Goal: Information Seeking & Learning: Learn about a topic

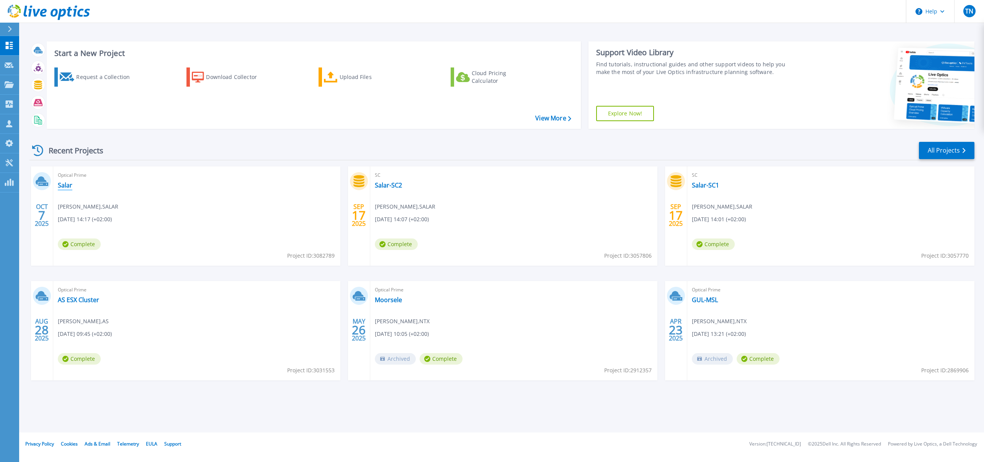
click at [69, 188] on link "Salar" at bounding box center [65, 185] width 15 height 8
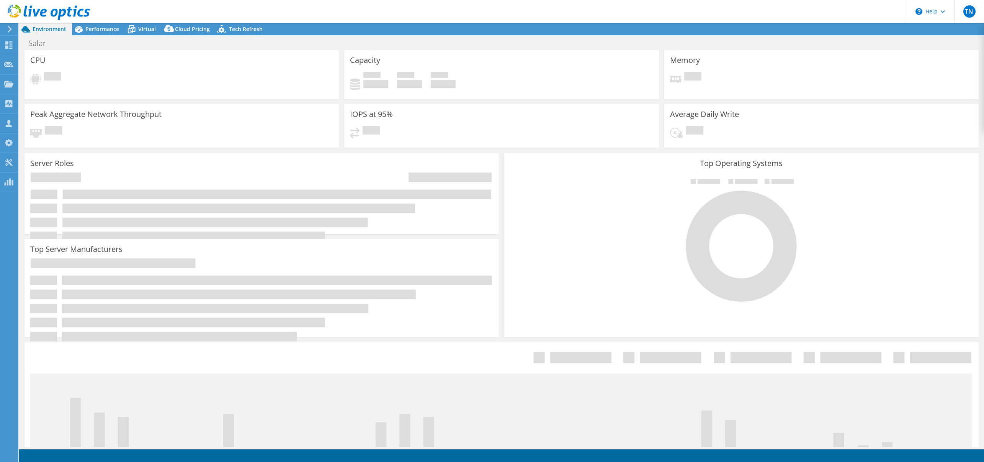
select select "USD"
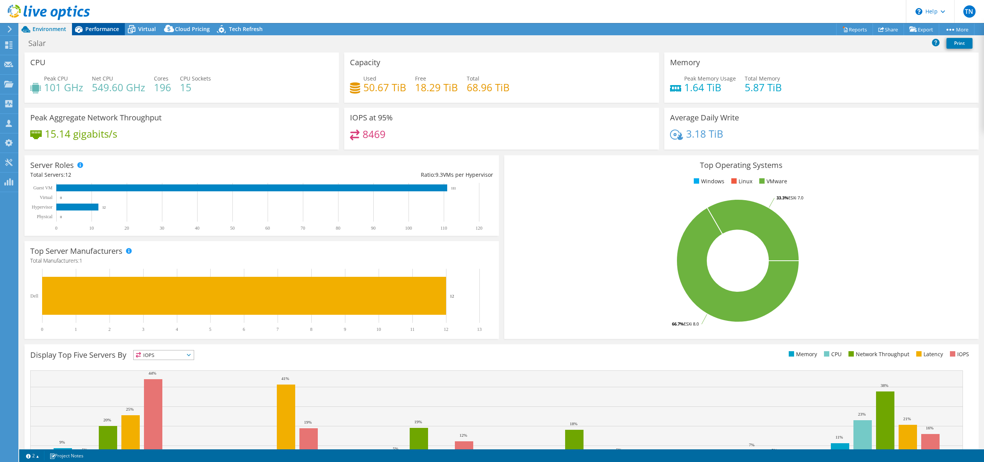
click at [104, 26] on span "Performance" at bounding box center [102, 28] width 34 height 7
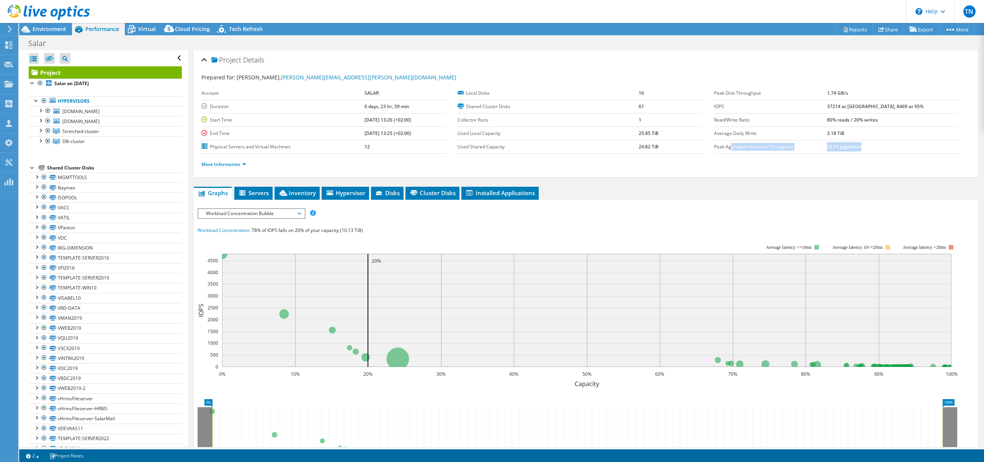
drag, startPoint x: 728, startPoint y: 146, endPoint x: 904, endPoint y: 150, distance: 176.6
click at [904, 150] on tr "Peak Aggregate Network Throughput 15.14 gigabits/s" at bounding box center [836, 146] width 245 height 13
click at [887, 159] on ul "More Information" at bounding box center [585, 163] width 769 height 10
click at [798, 187] on ul "Graphs Servers Inventory Hypervisor Disks Cluster Disks Installed Applications" at bounding box center [586, 193] width 784 height 13
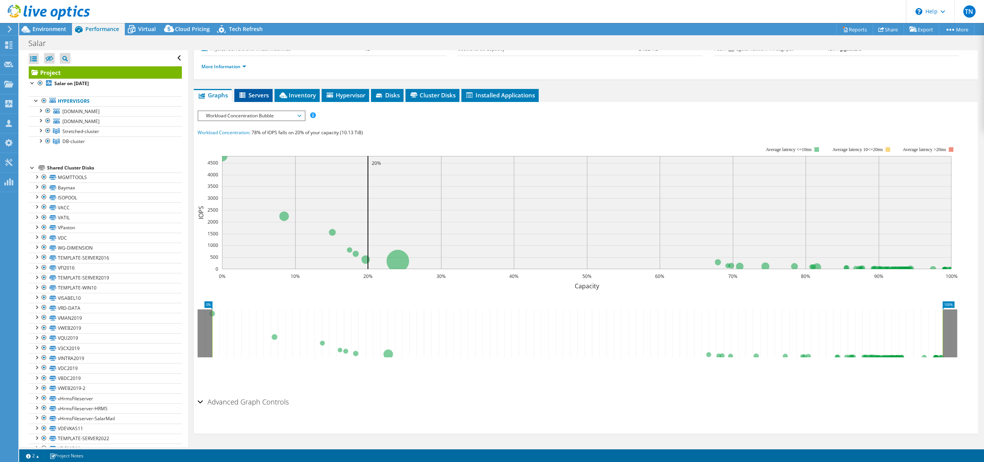
click at [252, 98] on span "Servers" at bounding box center [253, 95] width 31 height 8
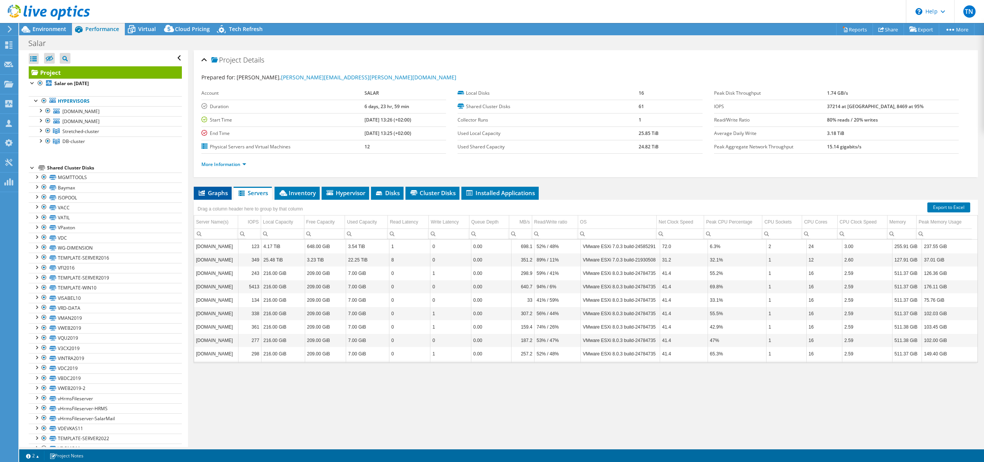
click at [219, 195] on span "Graphs" at bounding box center [213, 193] width 30 height 8
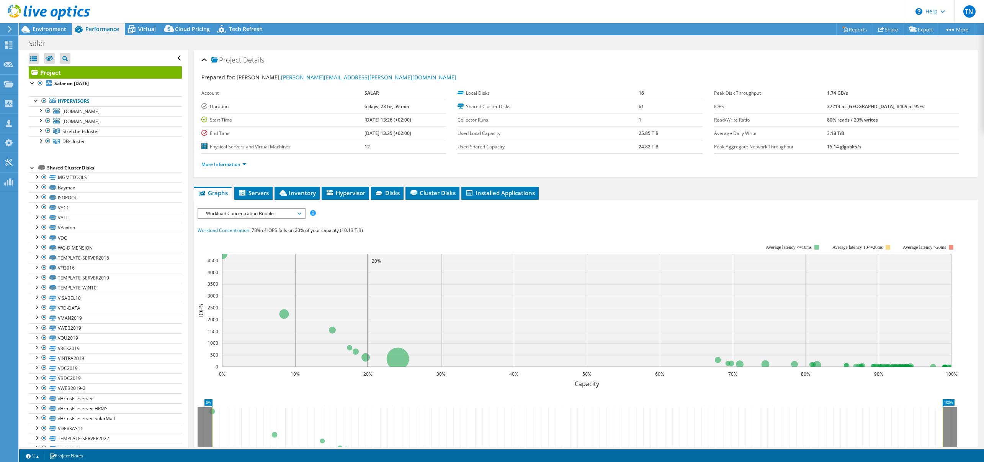
click at [254, 217] on span "Workload Concentration Bubble" at bounding box center [251, 213] width 98 height 9
click at [249, 286] on li "Workload Concentration Line" at bounding box center [251, 286] width 106 height 9
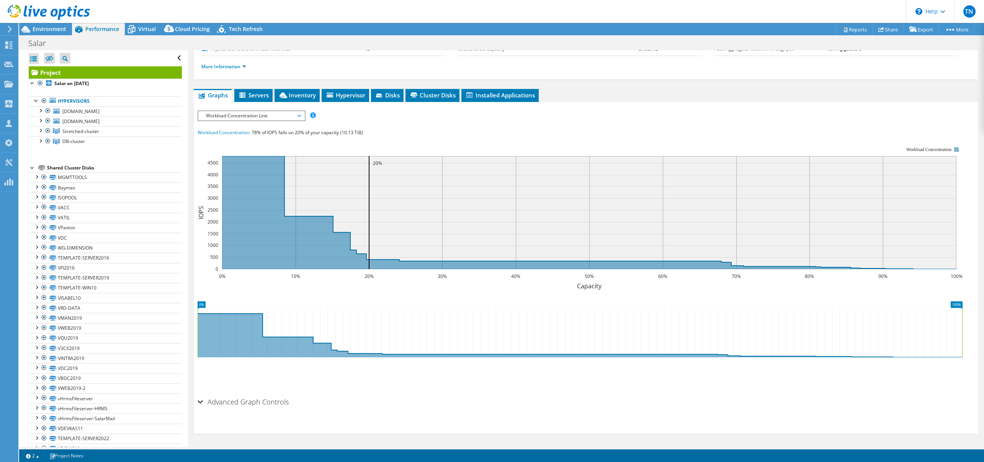
scroll to position [0, 0]
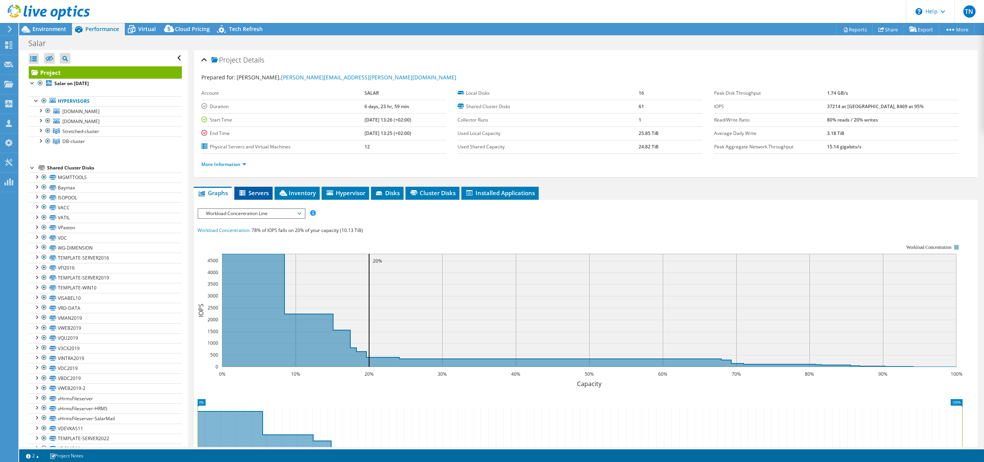
click at [257, 195] on span "Servers" at bounding box center [253, 193] width 31 height 8
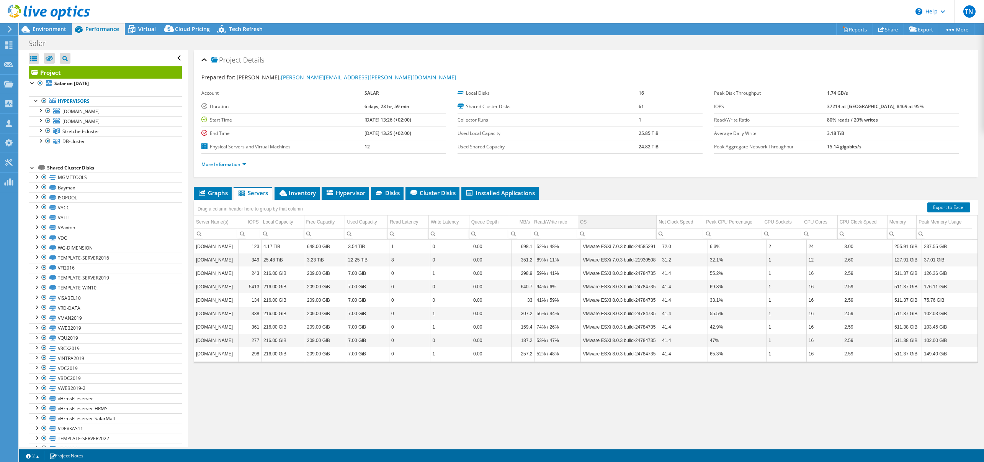
click at [583, 222] on div "OS" at bounding box center [583, 221] width 7 height 9
click at [378, 394] on div "Project Details Prepared for: Chris Verleye, chris.verleye@salar.be Account SAL…" at bounding box center [586, 248] width 796 height 396
click at [301, 195] on span "Inventory" at bounding box center [297, 193] width 38 height 8
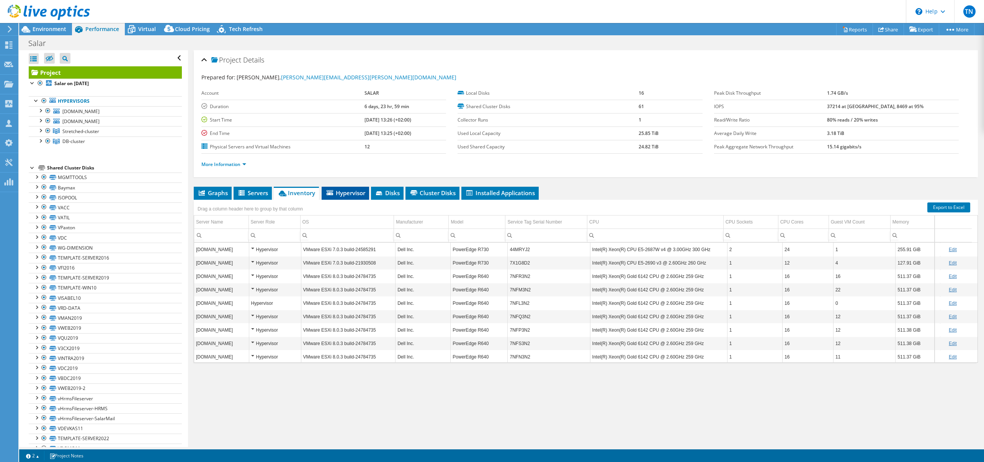
click at [344, 191] on span "Hypervisor" at bounding box center [346, 193] width 40 height 8
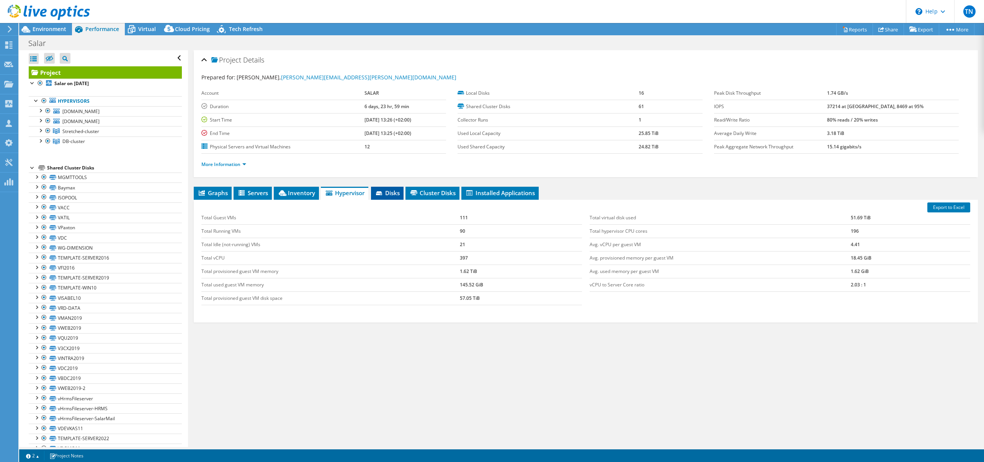
click at [394, 192] on span "Disks" at bounding box center [387, 193] width 25 height 8
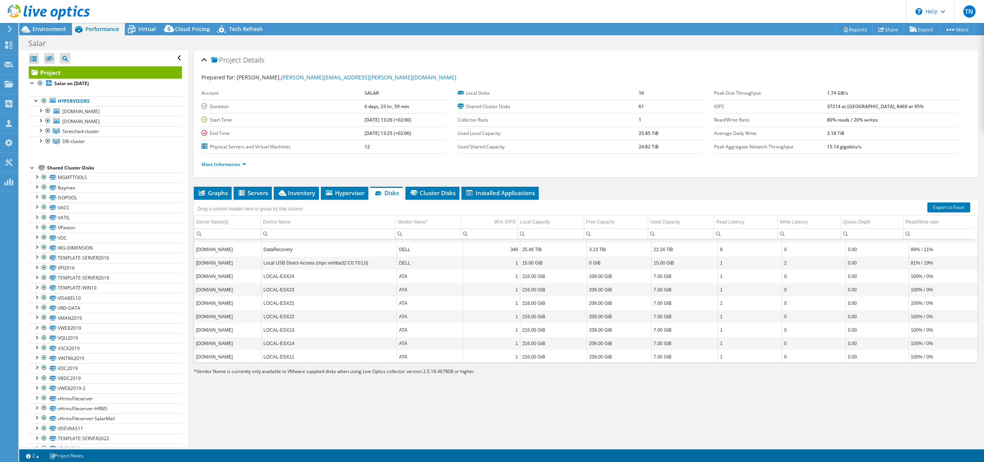
scroll to position [92, 0]
click at [448, 193] on span "Cluster Disks" at bounding box center [432, 193] width 46 height 8
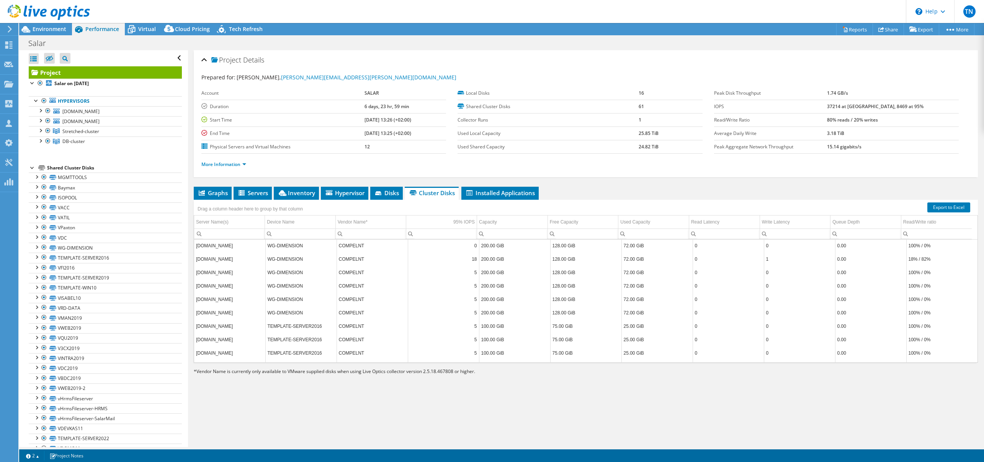
scroll to position [780, 0]
click at [507, 196] on span "Installed Applications" at bounding box center [500, 193] width 70 height 8
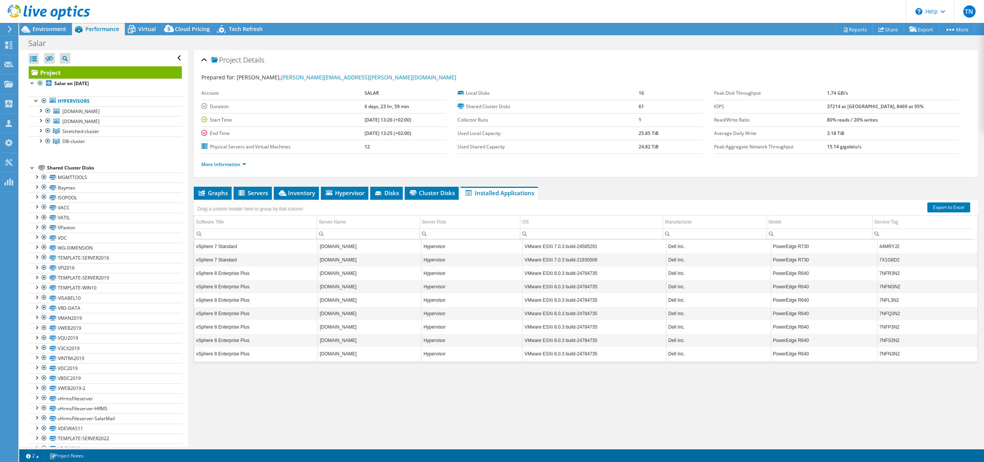
scroll to position [39, 0]
drag, startPoint x: 303, startPoint y: 412, endPoint x: 283, endPoint y: 430, distance: 26.3
click at [303, 412] on div "Project Details Prepared for: Chris Verleye, chris.verleye@salar.be Account SAL…" at bounding box center [586, 248] width 796 height 396
click at [428, 84] on section "Prepared for: Chris Verleye, chris.verleye@salar.be Account SALAR Duration 6 da…" at bounding box center [585, 124] width 769 height 102
click at [460, 64] on div "Project Details" at bounding box center [585, 60] width 769 height 16
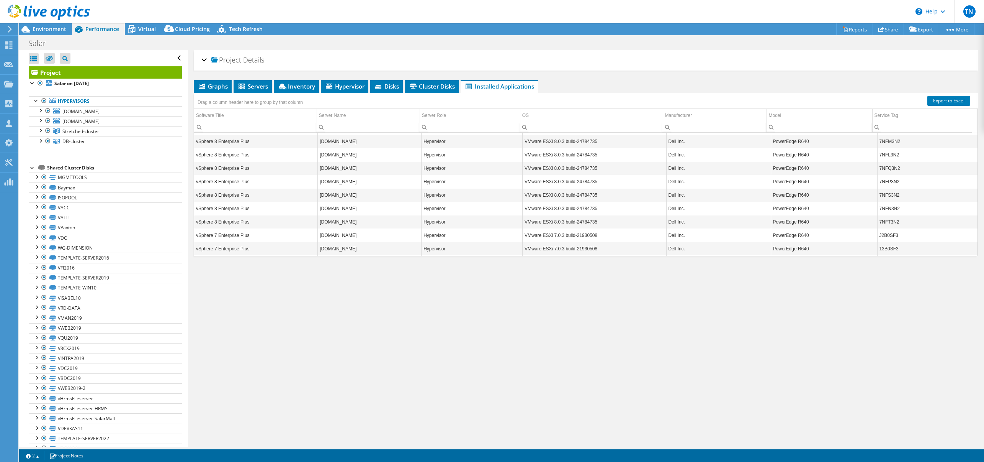
click at [316, 372] on div "Project Details Prepared for: Chris Verleye, chris.verleye@salar.be Account SAL…" at bounding box center [586, 248] width 796 height 396
click at [526, 359] on div "Project Details Prepared for: Chris Verleye, chris.verleye@salar.be Account SAL…" at bounding box center [586, 248] width 796 height 396
click at [636, 319] on div "Project Details Prepared for: Chris Verleye, chris.verleye@salar.be Account SAL…" at bounding box center [586, 248] width 796 height 396
click at [370, 403] on div "Project Details Prepared for: Chris Verleye, chris.verleye@salar.be Account SAL…" at bounding box center [586, 248] width 796 height 396
click at [610, 56] on div "Project Details" at bounding box center [585, 60] width 769 height 16
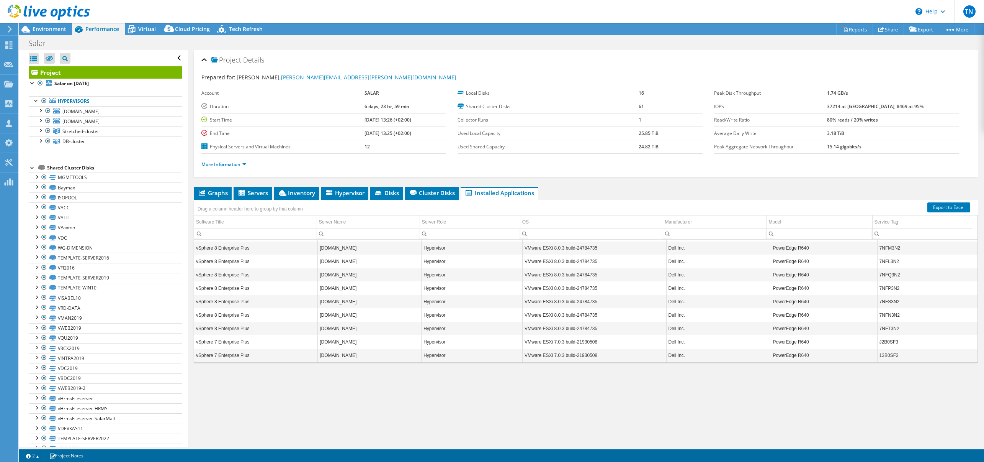
click at [424, 160] on ul "More Information" at bounding box center [585, 163] width 769 height 10
click at [429, 194] on span "Cluster Disks" at bounding box center [432, 193] width 46 height 8
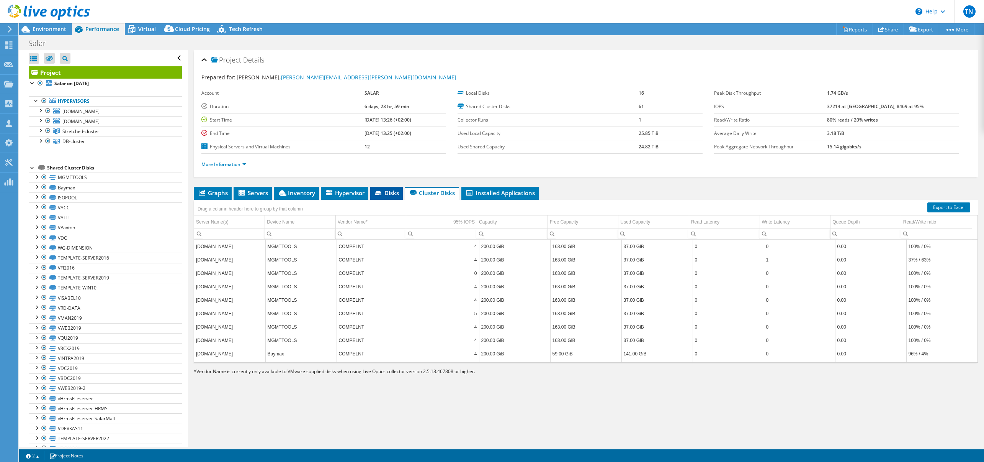
click at [376, 195] on icon at bounding box center [379, 193] width 8 height 5
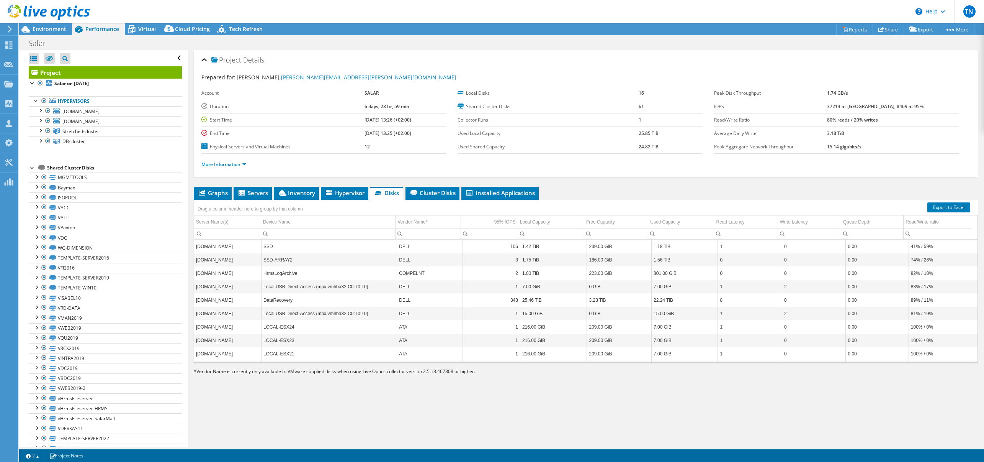
click at [399, 75] on div "Prepared for: Chris Verleye, chris.verleye@salar.be" at bounding box center [585, 77] width 769 height 9
click at [429, 188] on li "Cluster Disks" at bounding box center [433, 193] width 54 height 13
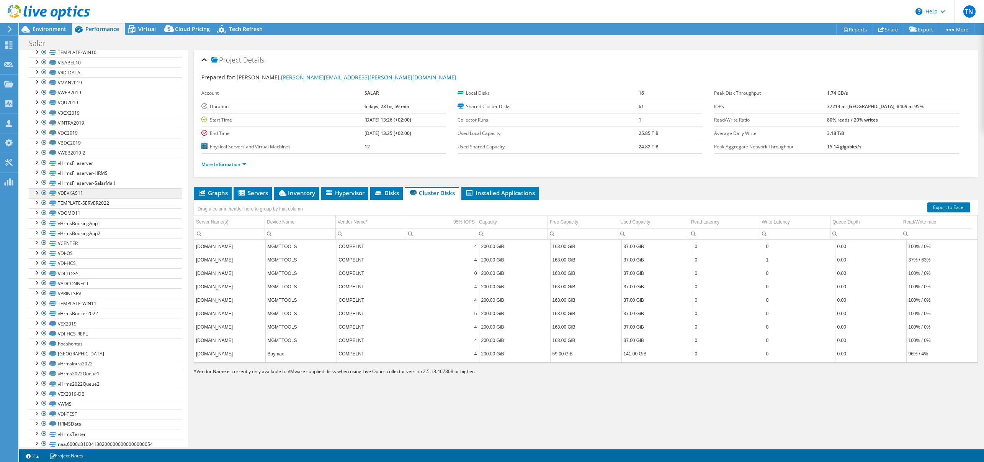
scroll to position [242, 0]
click at [103, 282] on link "VPRINTSRV" at bounding box center [105, 286] width 153 height 10
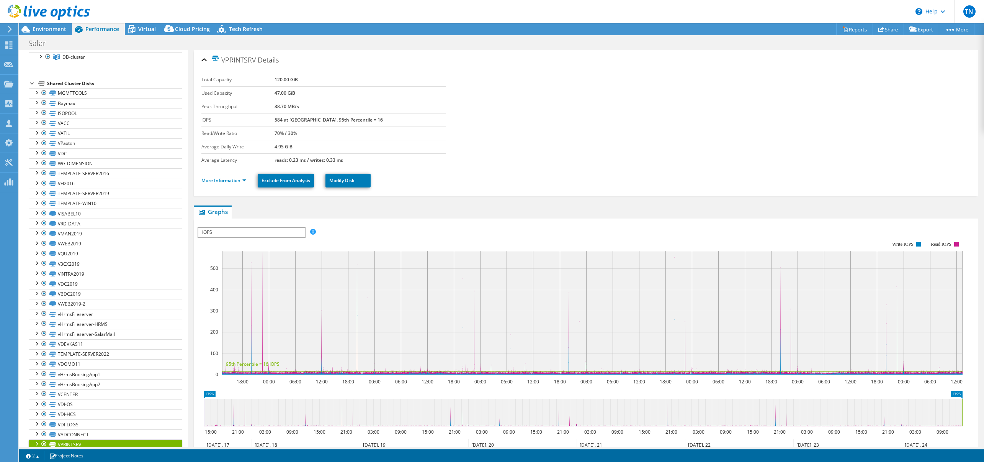
scroll to position [347, 0]
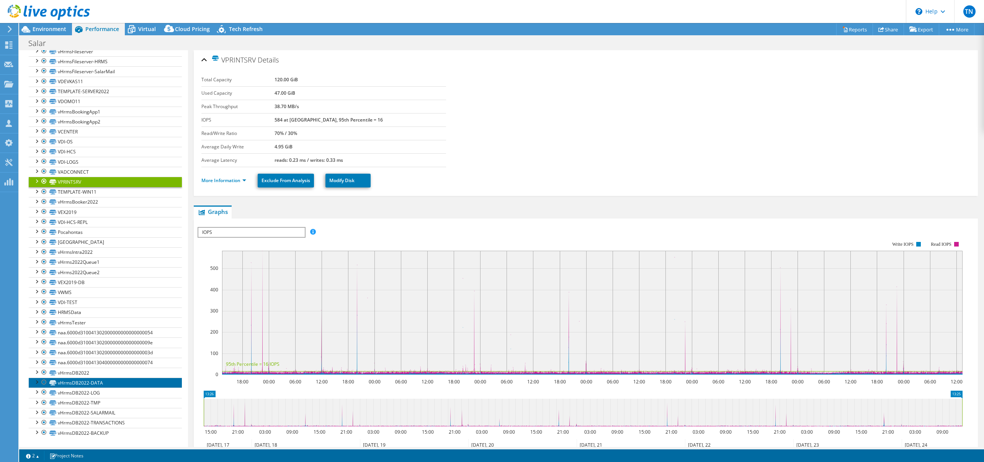
click at [99, 377] on link "vHrmsDB2022-DATA" at bounding box center [105, 382] width 153 height 10
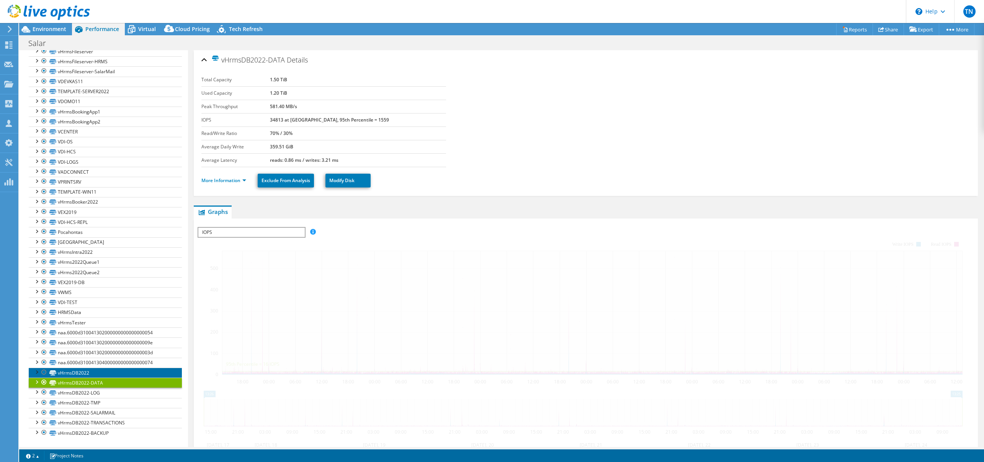
click at [82, 376] on link "vHrmsDB2022" at bounding box center [105, 372] width 153 height 10
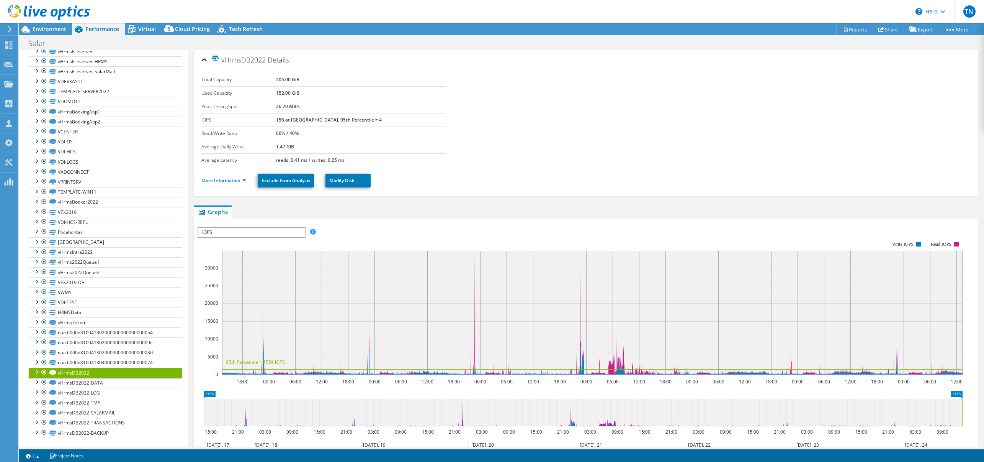
click at [523, 130] on section "Total Capacity 205.00 GiB Used Capacity 152.00 GiB Peak Throughput 26.70 MB/s I…" at bounding box center [585, 120] width 769 height 94
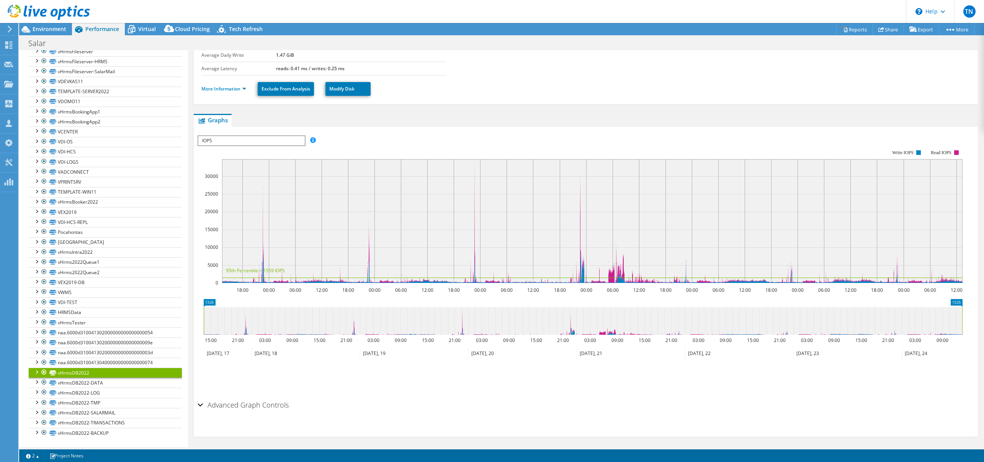
scroll to position [95, 0]
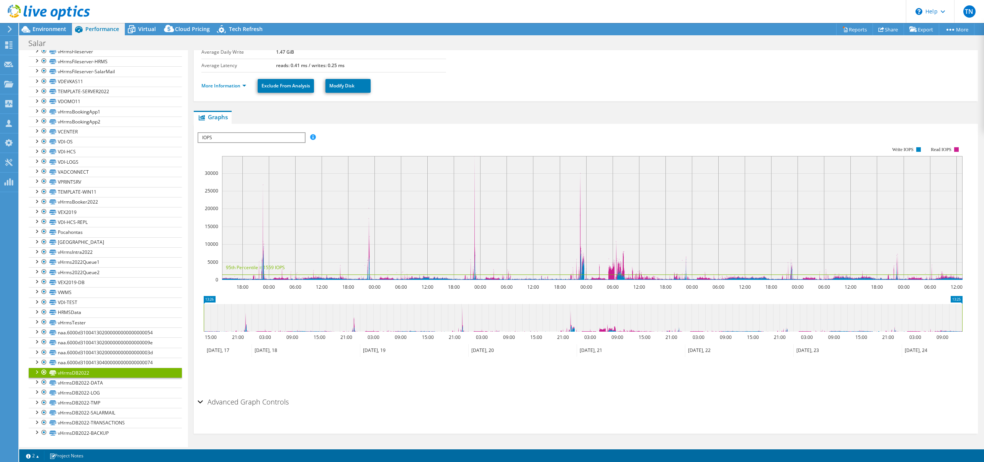
click at [519, 122] on ul "Graphs Servers Inventory Hypervisor Disks Cluster Disks Installed Applications" at bounding box center [586, 117] width 784 height 13
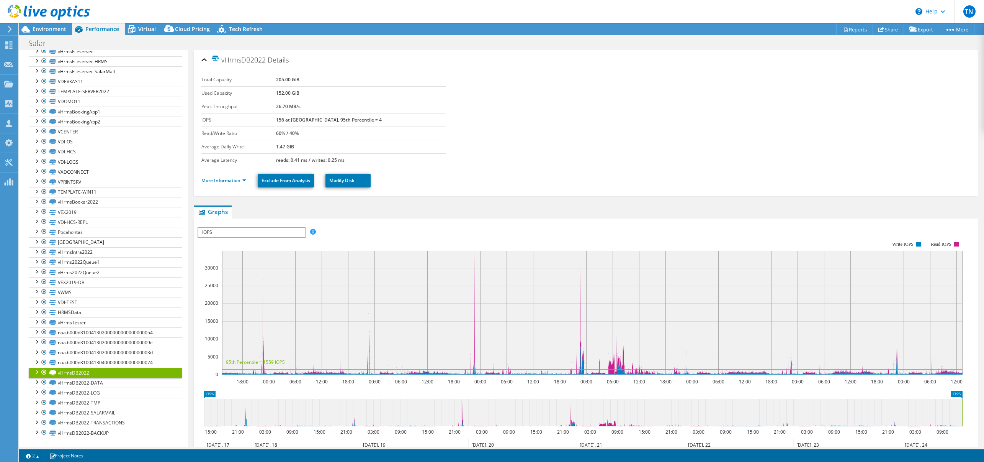
drag, startPoint x: 289, startPoint y: 120, endPoint x: 416, endPoint y: 122, distance: 127.2
click at [416, 122] on tr "IOPS 156 at Peak, 95th Percentile = 4" at bounding box center [323, 119] width 245 height 13
click at [300, 123] on b "156 at [GEOGRAPHIC_DATA], 95th Percentile = 4" at bounding box center [329, 119] width 106 height 7
drag, startPoint x: 273, startPoint y: 120, endPoint x: 407, endPoint y: 154, distance: 138.0
click at [407, 154] on tbody "Total Capacity 205.00 GiB Used Capacity 152.00 GiB Peak Throughput 26.70 MB/s I…" at bounding box center [323, 120] width 245 height 94
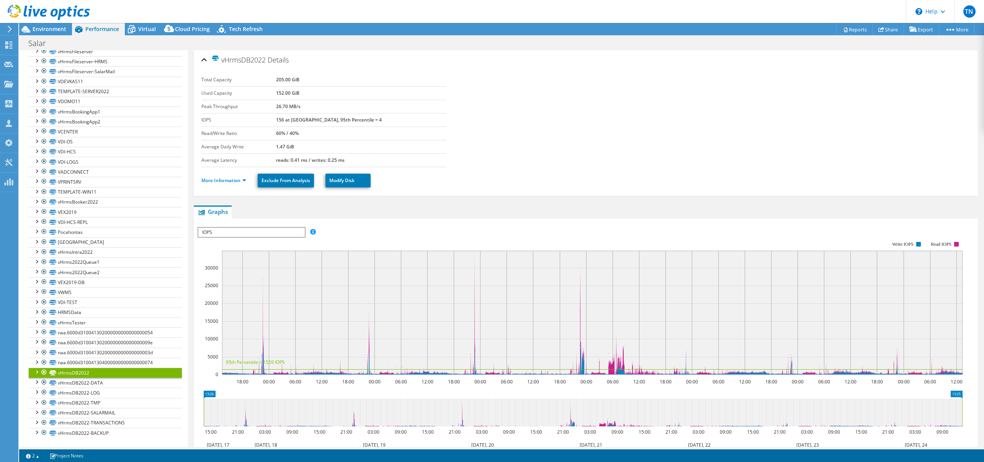
click at [419, 158] on td "reads: 0.41 ms / writes: 0.25 ms" at bounding box center [361, 159] width 170 height 13
click at [268, 235] on span "IOPS" at bounding box center [251, 231] width 106 height 9
click at [223, 268] on li "Latency" at bounding box center [251, 268] width 106 height 9
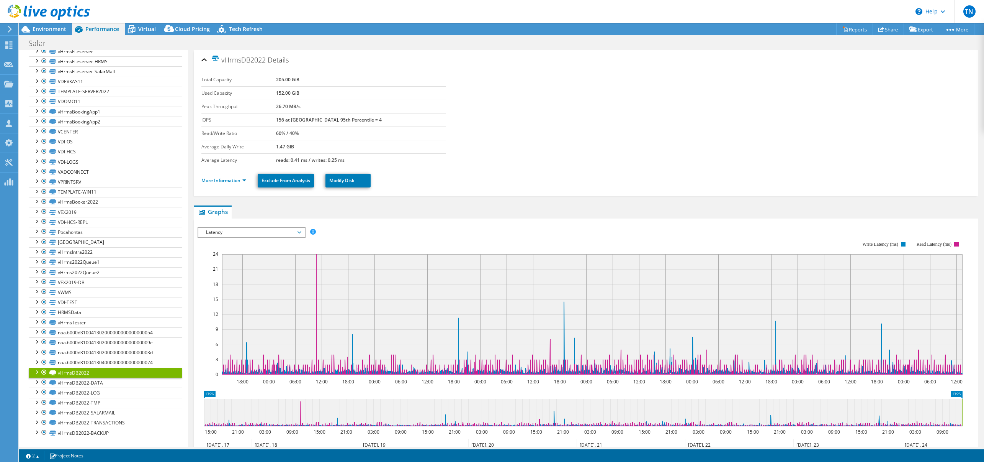
click at [274, 229] on span "Latency" at bounding box center [251, 231] width 98 height 9
click at [266, 252] on li "Disk Throughput" at bounding box center [251, 250] width 106 height 9
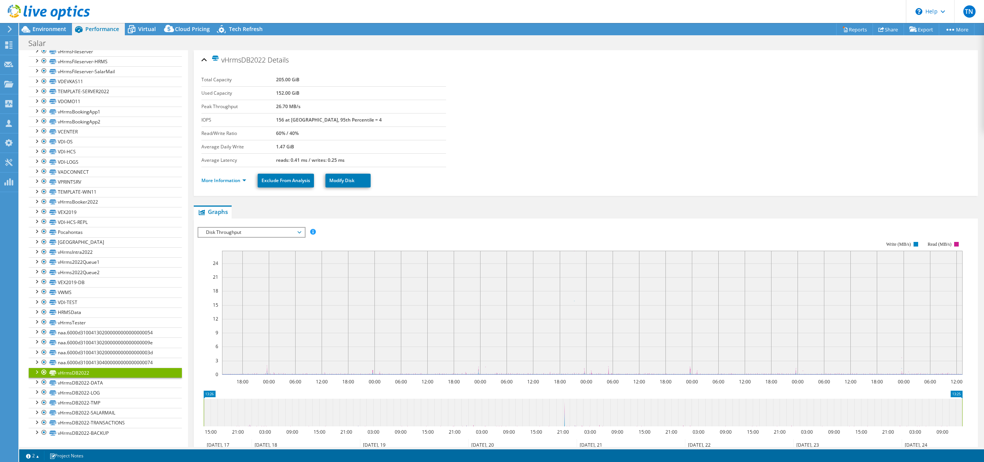
click at [278, 233] on span "Disk Throughput" at bounding box center [251, 231] width 98 height 9
click at [260, 277] on li "Queue Depth" at bounding box center [251, 277] width 106 height 9
click at [104, 385] on link "vHrmsDB2022-DATA" at bounding box center [105, 382] width 153 height 10
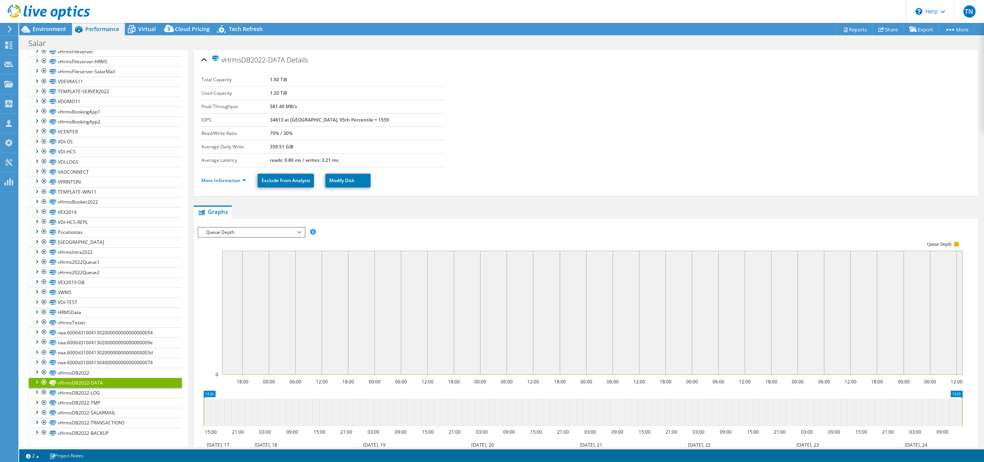
click at [259, 234] on span "Queue Depth" at bounding box center [251, 231] width 98 height 9
click at [255, 243] on li "IOPS" at bounding box center [251, 241] width 106 height 9
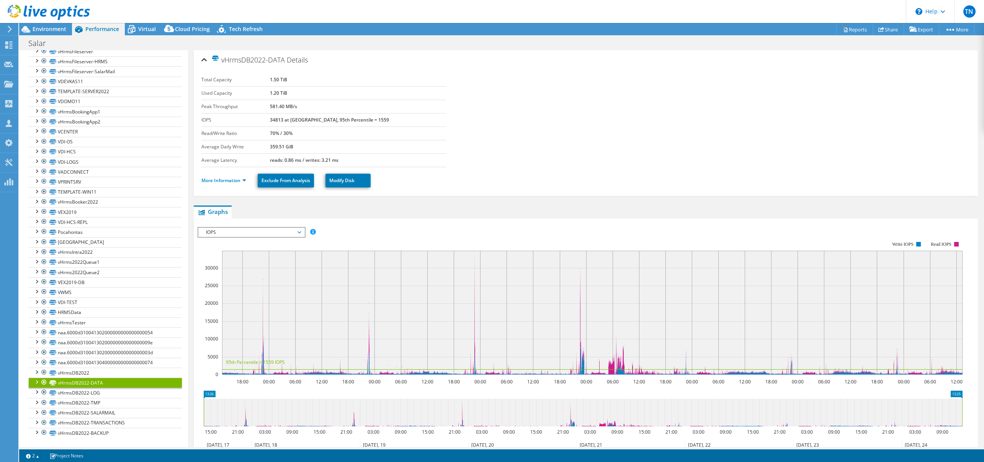
click at [398, 224] on div "IOPS Disk Throughput IO Size Latency Queue Depth CPU Percentage Memory Page Fau…" at bounding box center [586, 355] width 777 height 265
click at [322, 370] on rect at bounding box center [592, 312] width 741 height 124
click at [317, 372] on circle at bounding box center [317, 372] width 6 height 6
drag, startPoint x: 312, startPoint y: 371, endPoint x: 416, endPoint y: 371, distance: 104.6
click at [100, 431] on link "vHrmsDB2022-BACKUP" at bounding box center [105, 432] width 153 height 10
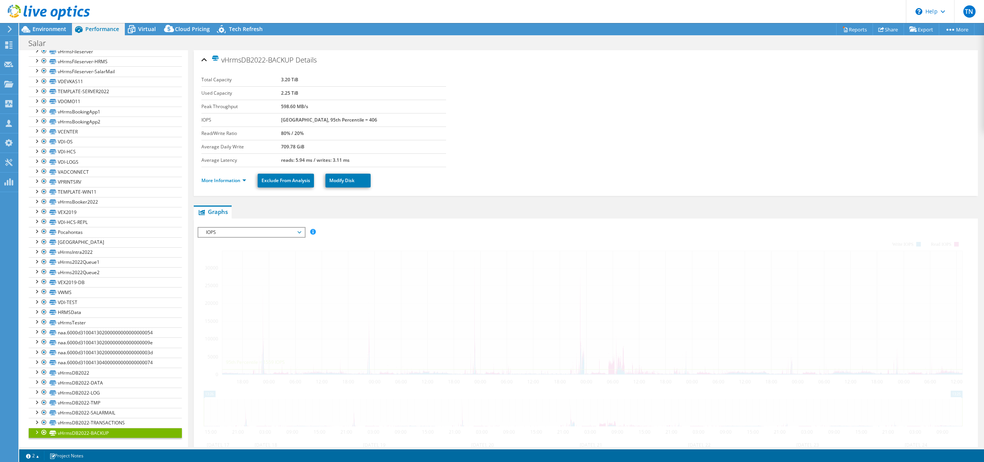
click at [372, 227] on div at bounding box center [586, 358] width 777 height 262
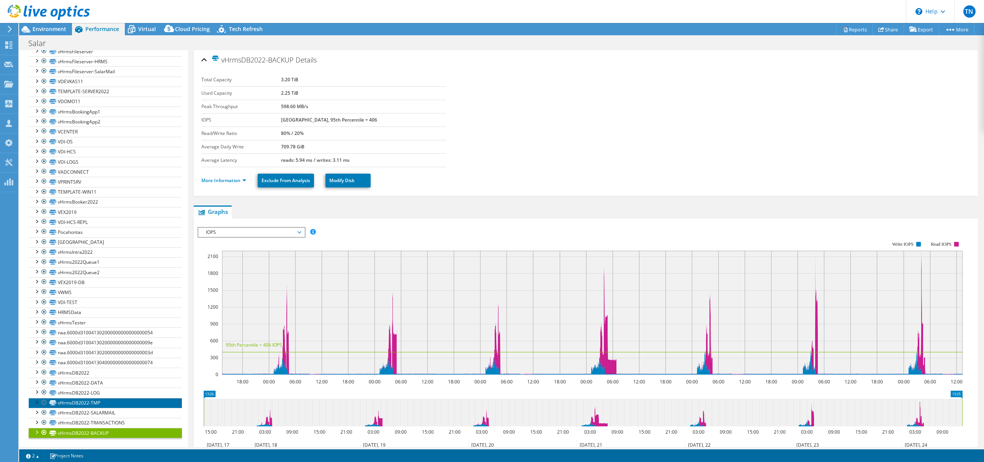
click at [93, 404] on link "vHrmsDB2022-TMP" at bounding box center [105, 403] width 153 height 10
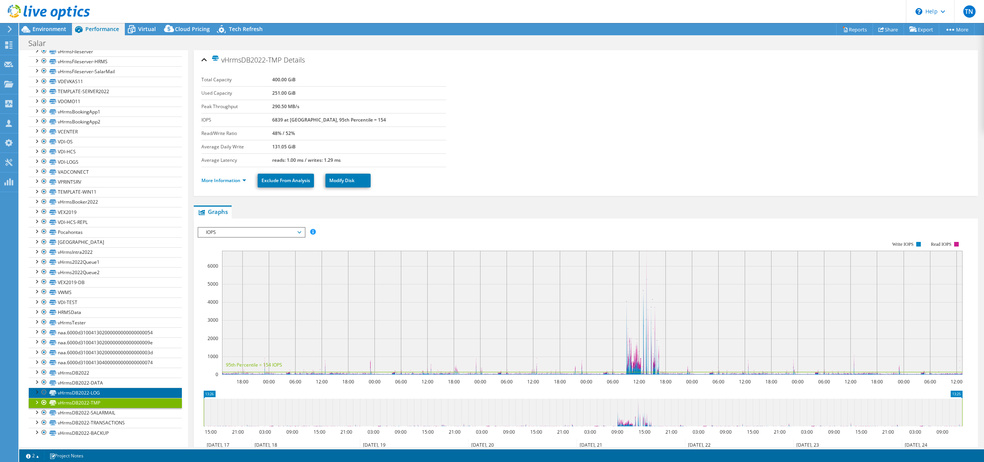
click at [94, 394] on link "vHrmsDB2022-LOG" at bounding box center [105, 392] width 153 height 10
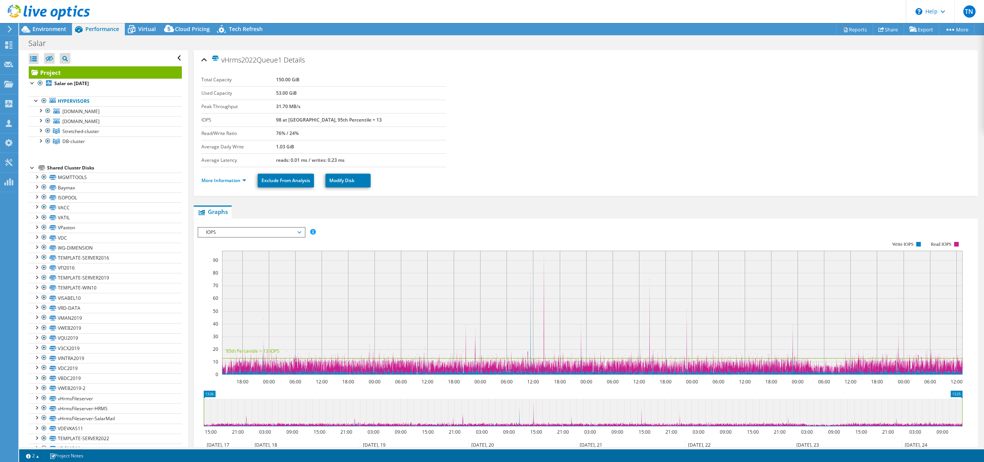
select select "USD"
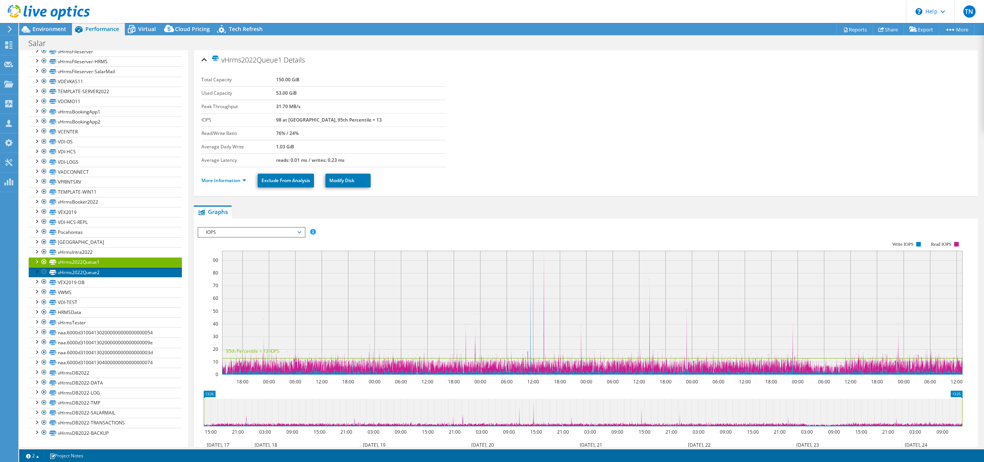
click at [94, 271] on link "vHrms2022Queue2" at bounding box center [105, 272] width 153 height 10
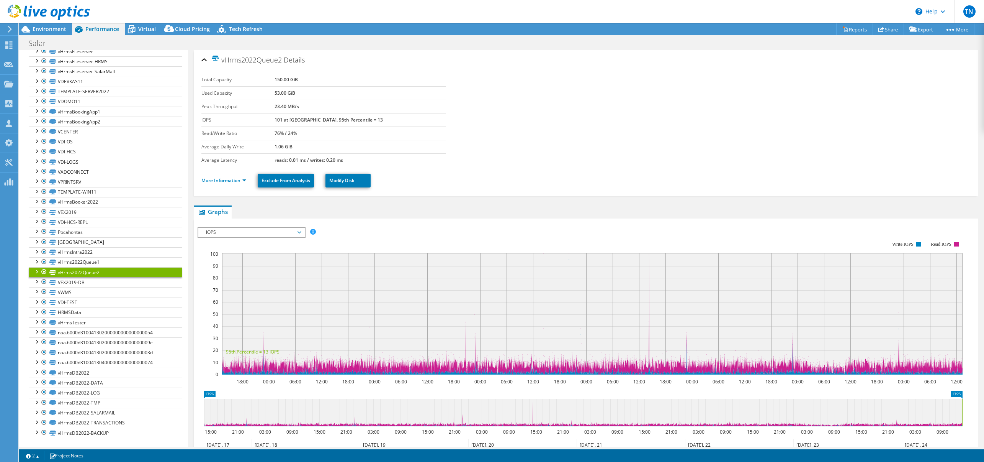
click at [563, 149] on section "Total Capacity 150.00 GiB Used Capacity 53.00 GiB Peak Throughput 23.40 MB/s IO…" at bounding box center [585, 120] width 769 height 94
click at [563, 151] on section "Total Capacity 150.00 GiB Used Capacity 53.00 GiB Peak Throughput 23.40 MB/s IO…" at bounding box center [585, 120] width 769 height 94
click at [83, 372] on link "vHrmsDB2022" at bounding box center [105, 372] width 153 height 10
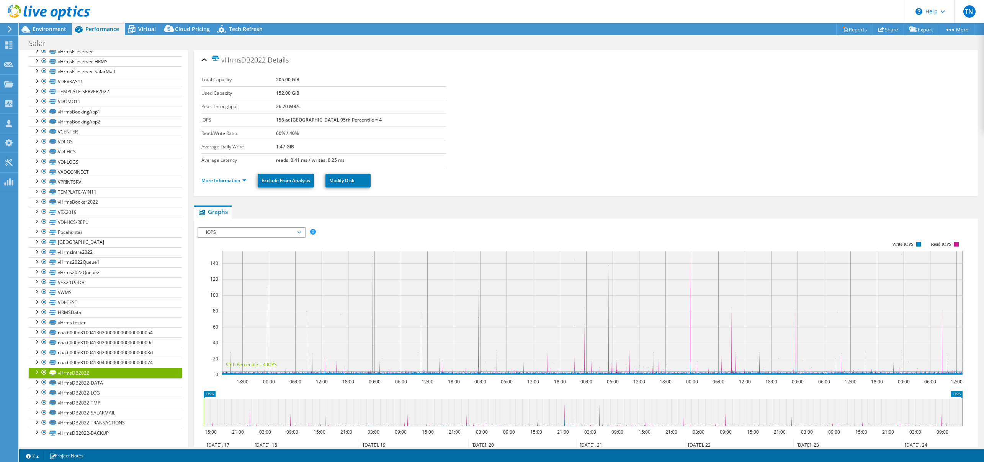
click at [499, 158] on section "Total Capacity 205.00 GiB Used Capacity 152.00 GiB Peak Throughput 26.70 MB/s I…" at bounding box center [585, 120] width 769 height 94
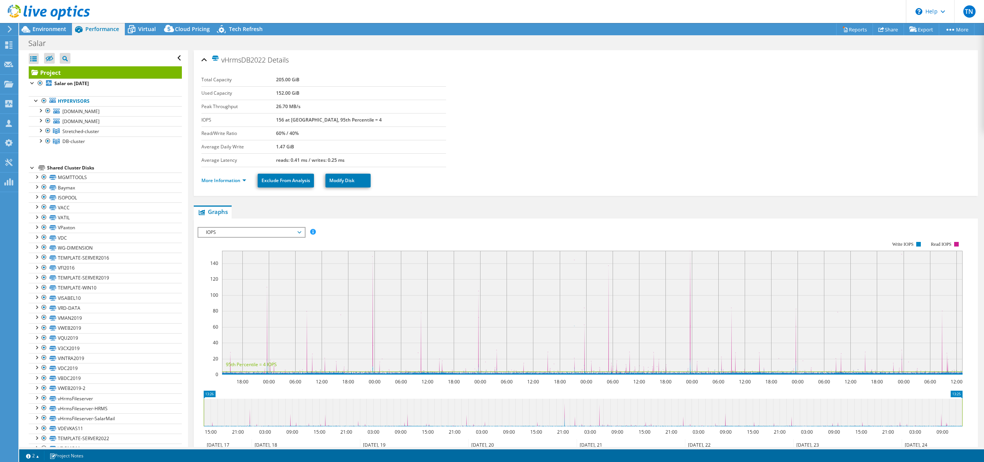
click at [475, 105] on section "Total Capacity 205.00 GiB Used Capacity 152.00 GiB Peak Throughput 26.70 MB/s I…" at bounding box center [585, 120] width 769 height 94
